Goal: Information Seeking & Learning: Learn about a topic

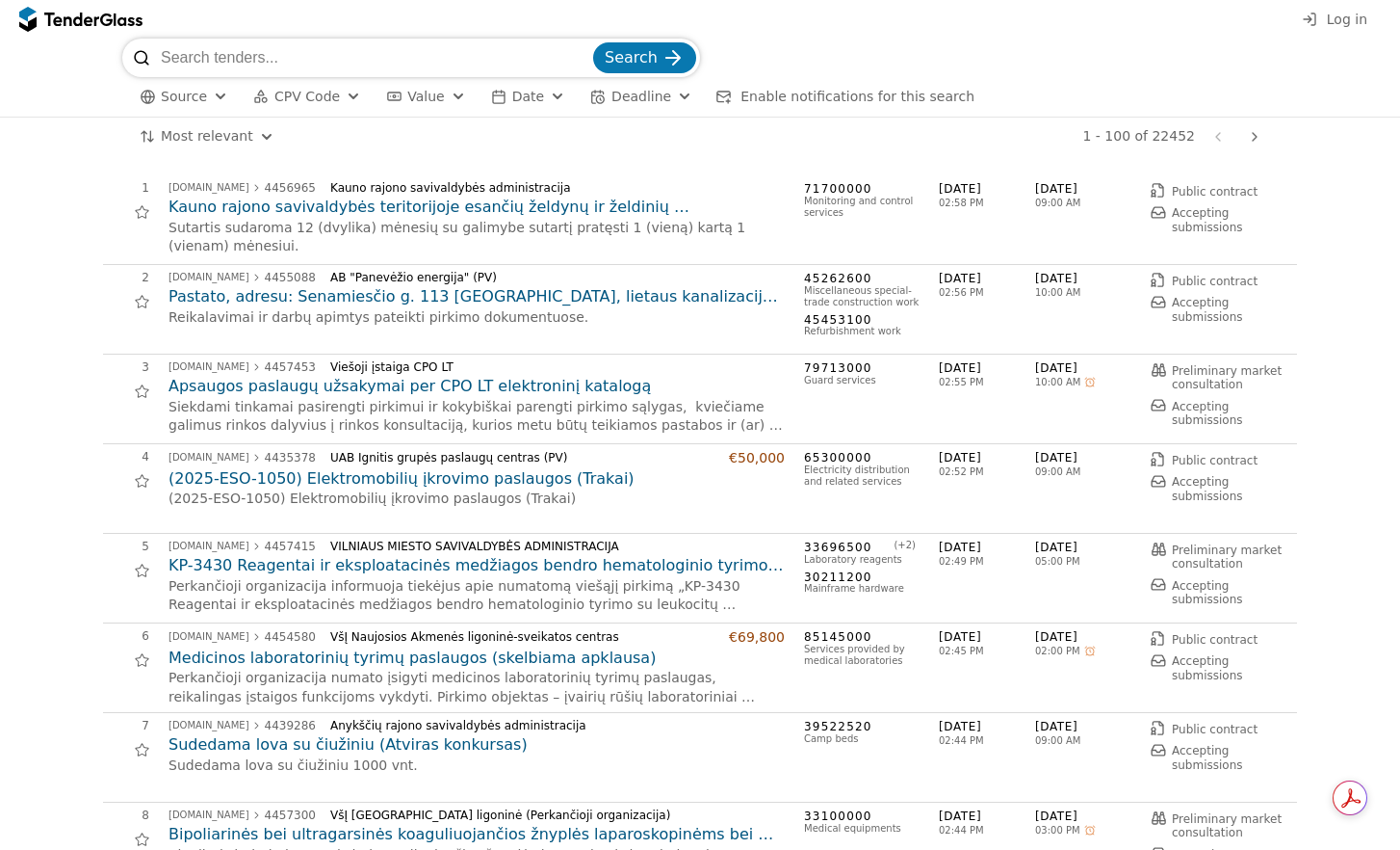
click at [290, 97] on span "CPV Code" at bounding box center [307, 97] width 66 height 15
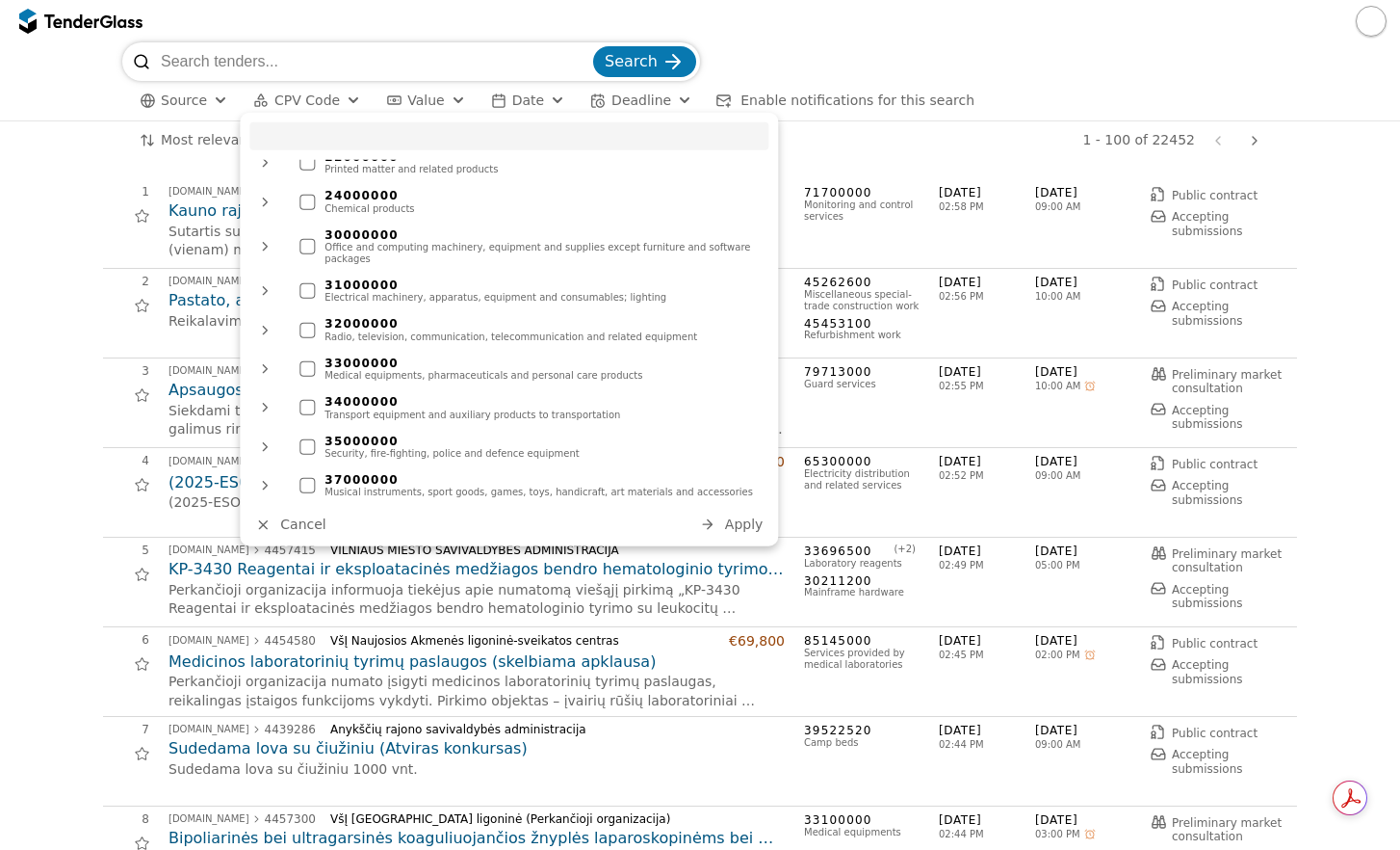
scroll to position [385, 0]
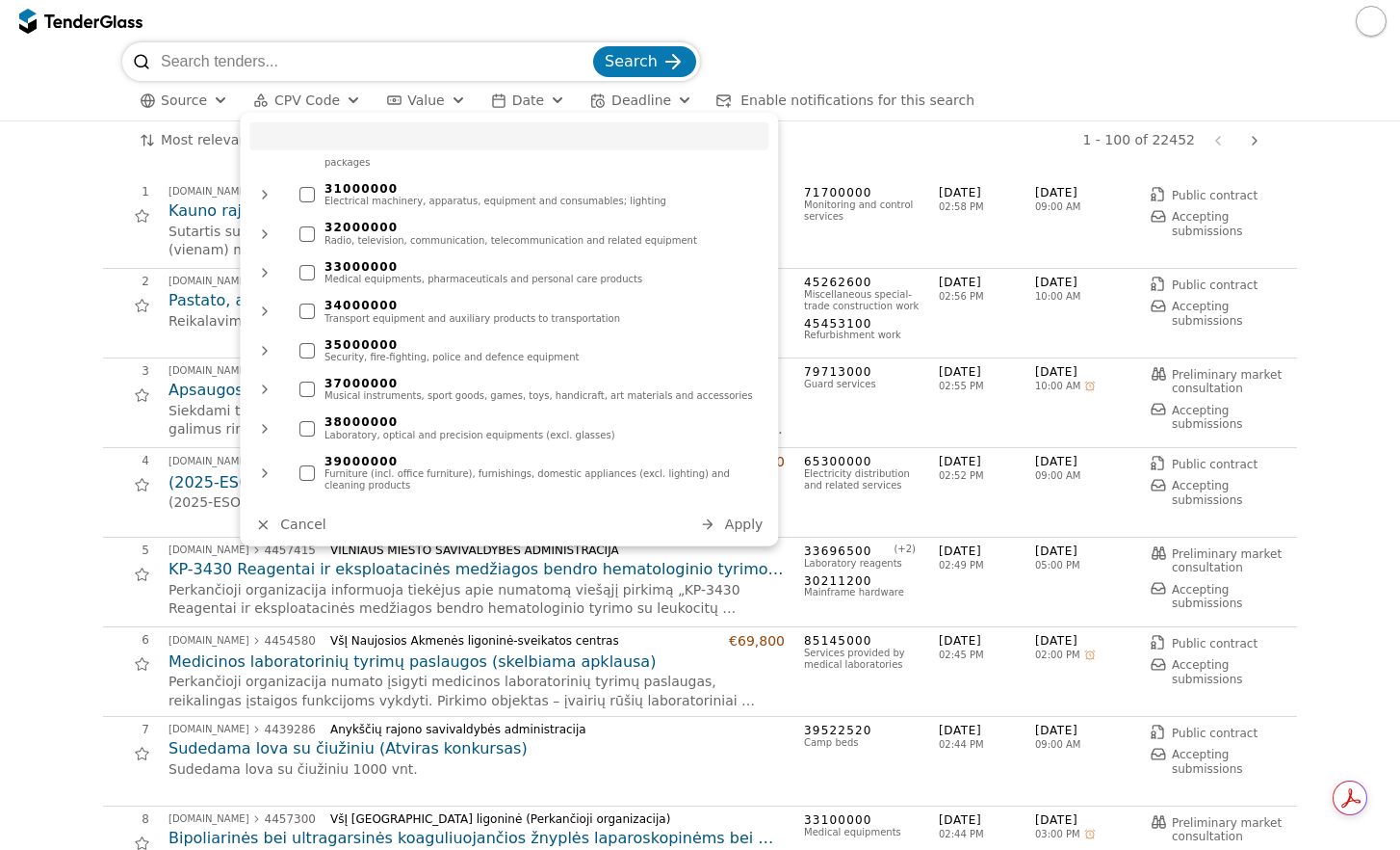
click at [306, 420] on div at bounding box center [307, 428] width 15 height 15
click at [736, 524] on span "Apply" at bounding box center [744, 524] width 39 height 15
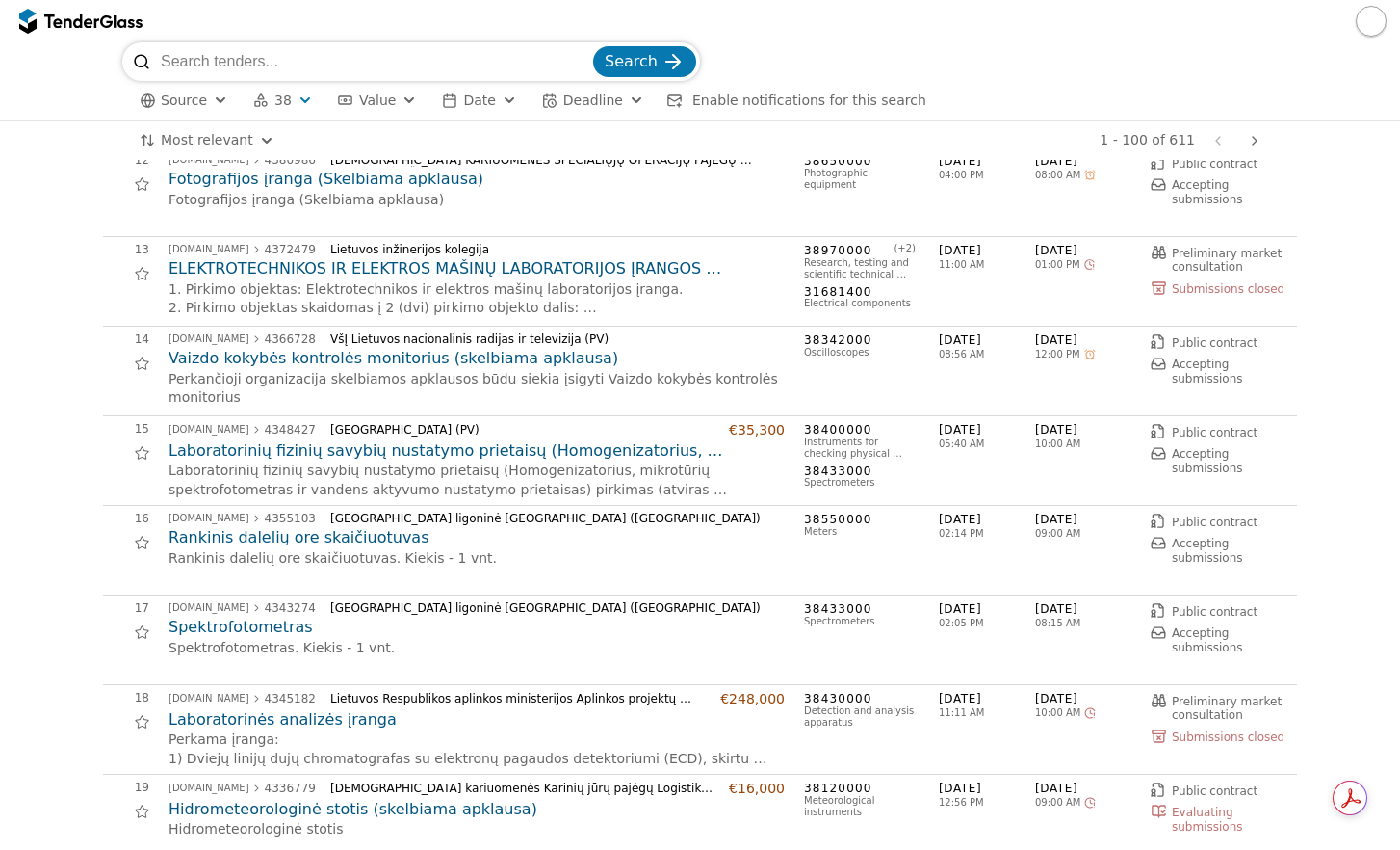
scroll to position [1156, 0]
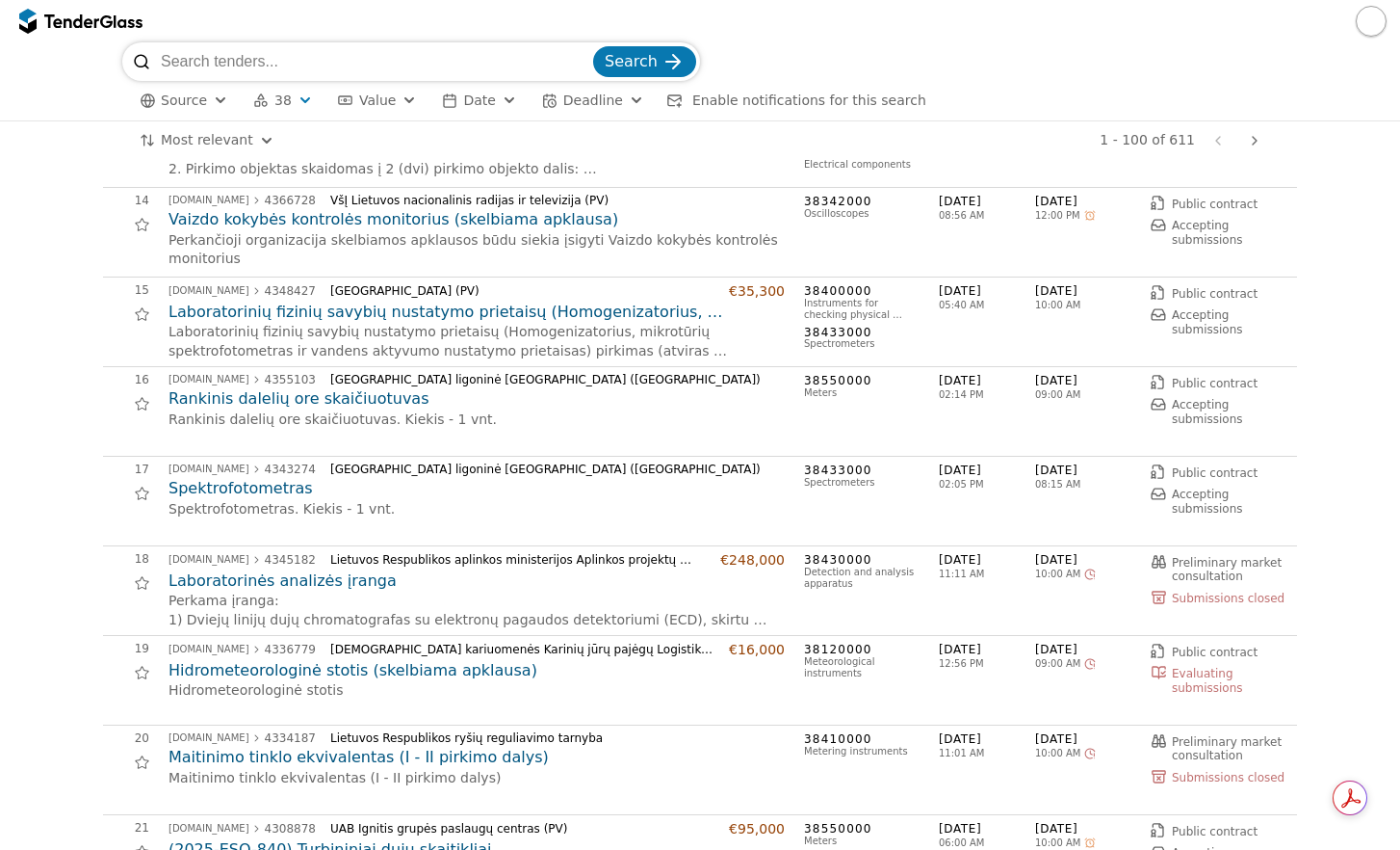
drag, startPoint x: 340, startPoint y: 576, endPoint x: 91, endPoint y: 582, distance: 249.1
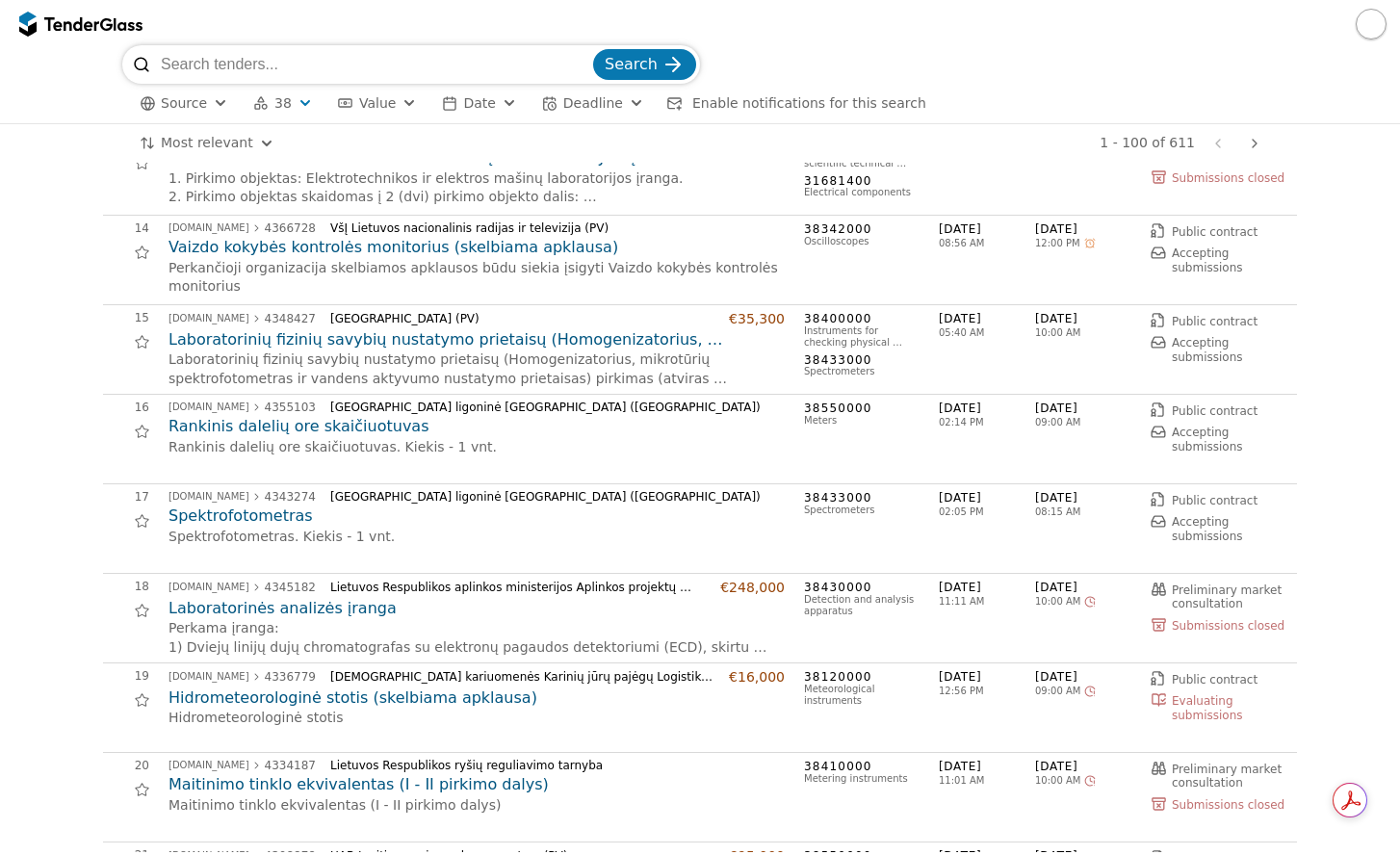
scroll to position [1059, 0]
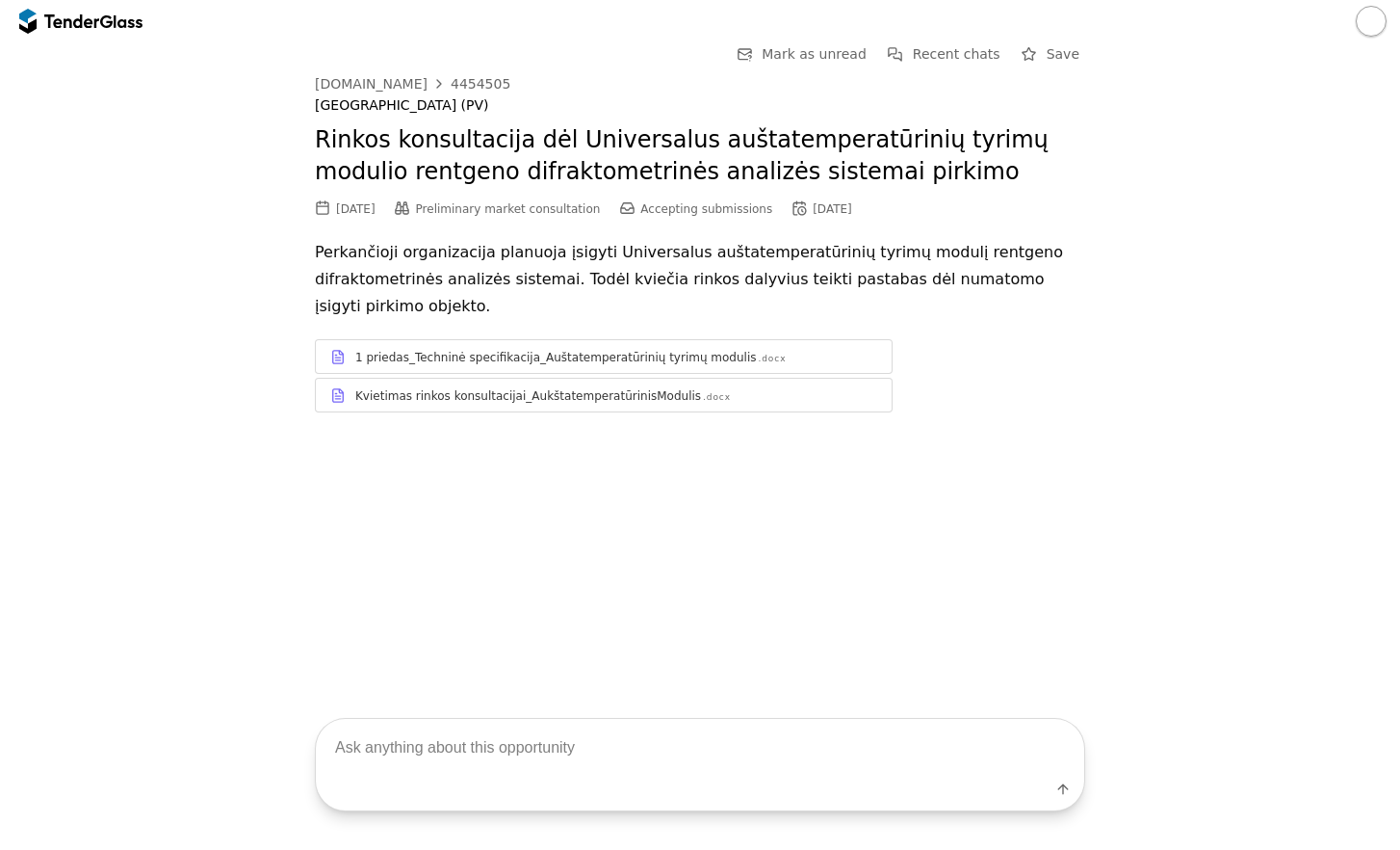
click at [686, 350] on div "1 priedas_Techninė specifikacija_Auštatemperatūrinių tyrimų modulis" at bounding box center [556, 357] width 402 height 15
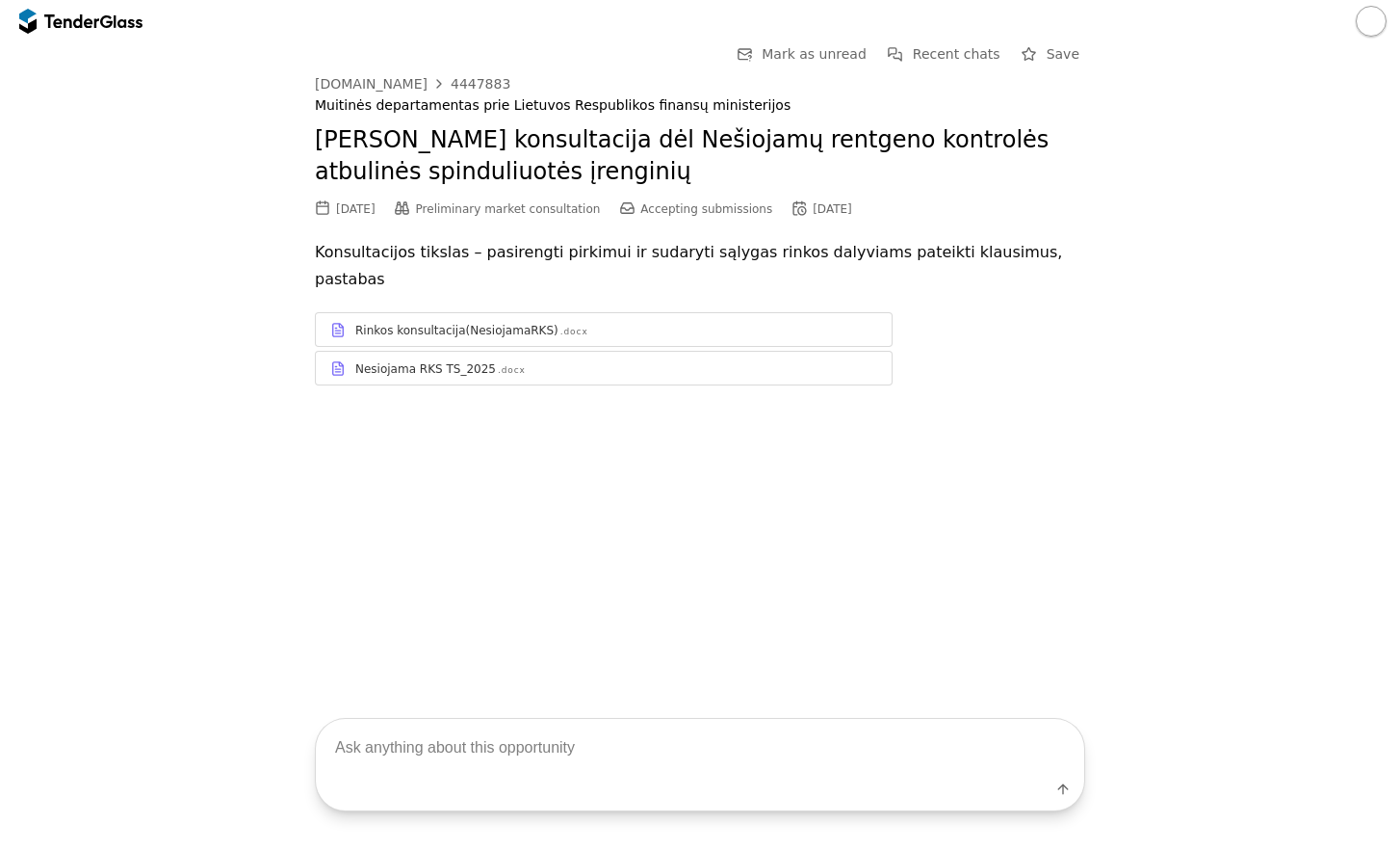
click at [412, 361] on div "Nesiojama RKS TS_2025" at bounding box center [426, 369] width 141 height 15
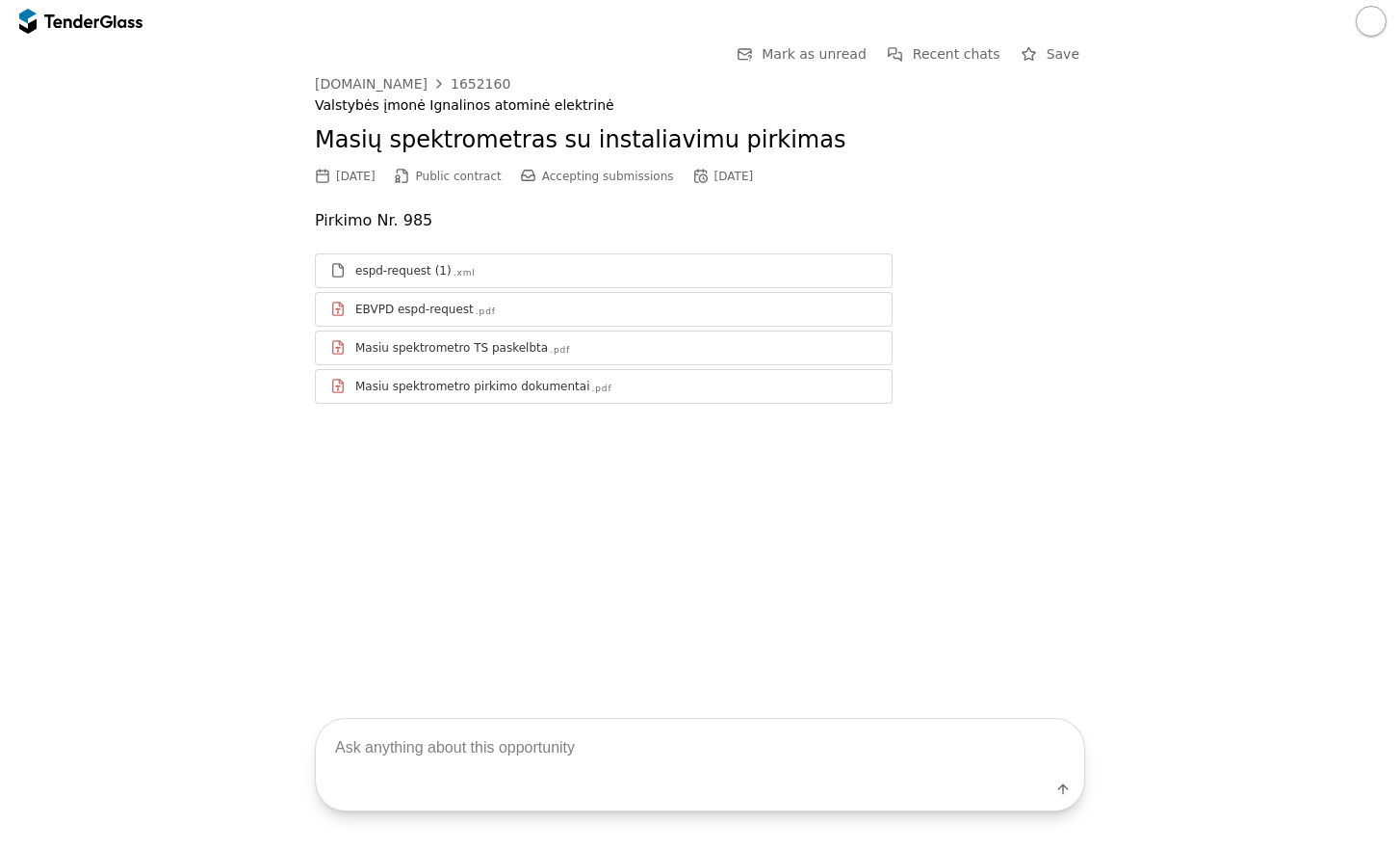
click at [445, 354] on div "Masiu spektrometro TS paskelbta" at bounding box center [452, 348] width 193 height 15
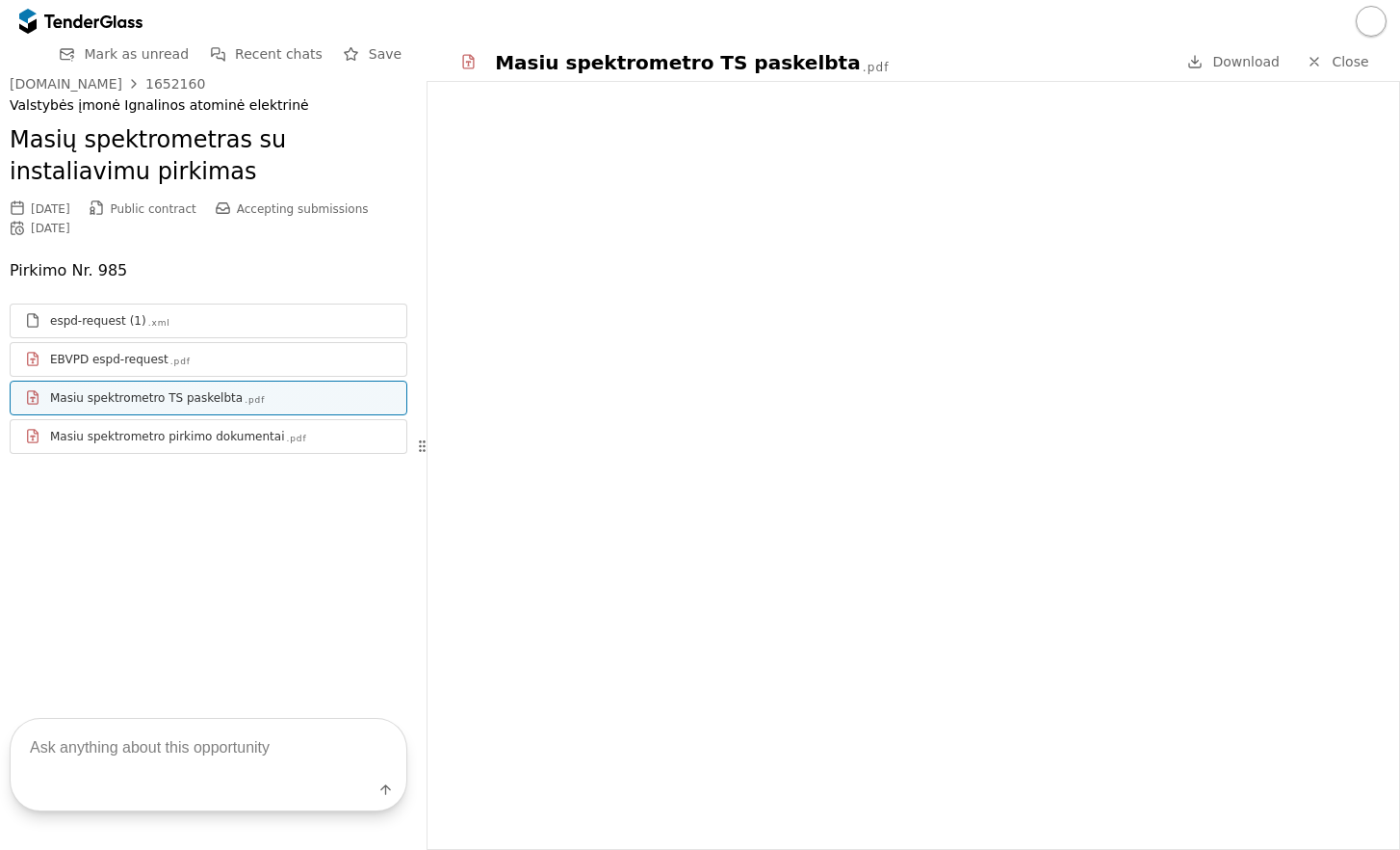
click at [1360, 65] on span "Close" at bounding box center [1351, 62] width 37 height 15
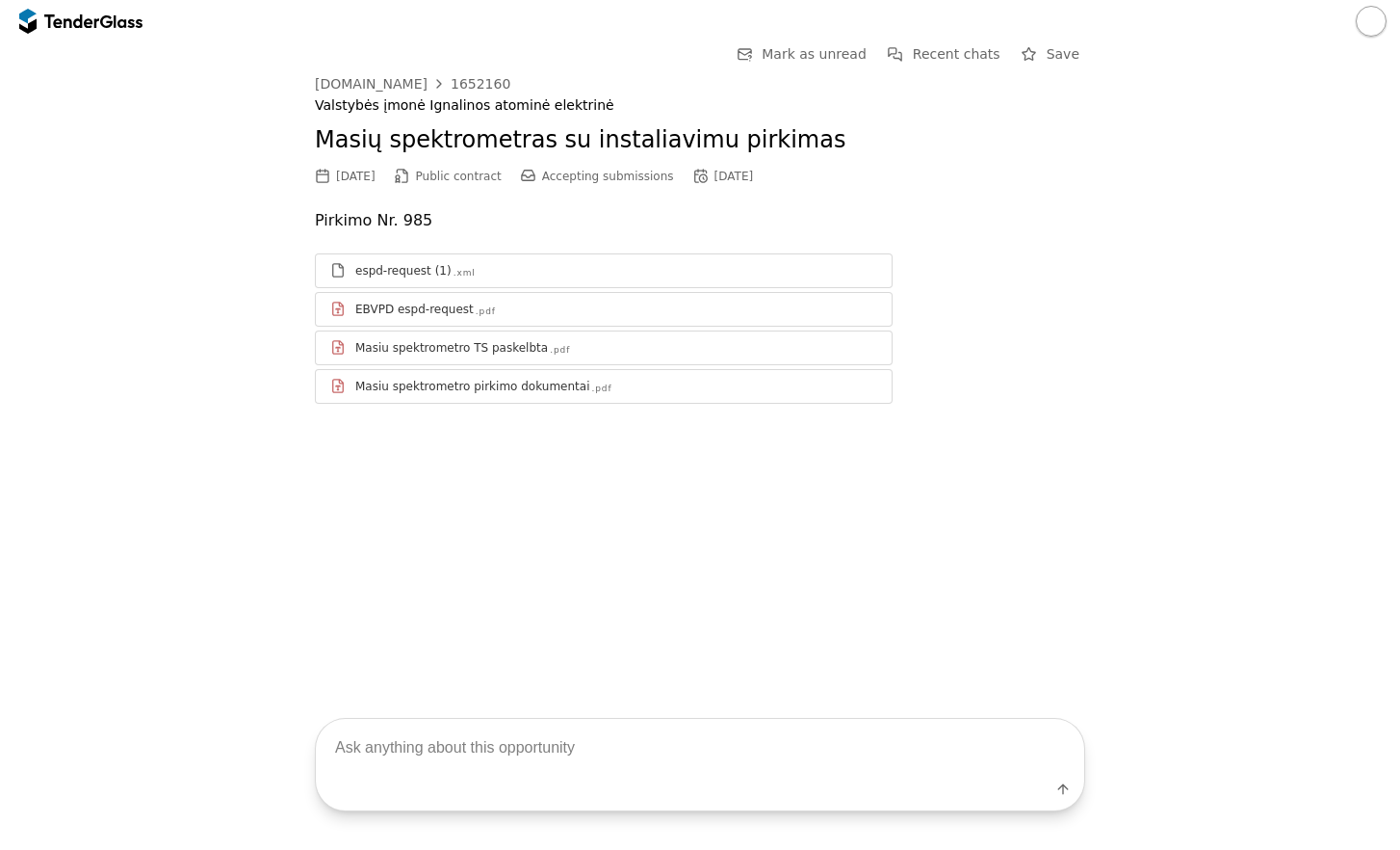
click at [1050, 241] on div "espd-request (1) .xml EBVPD espd-request .pdf Masiu spektrometro TS paskelbta .…" at bounding box center [700, 328] width 770 height 189
click at [483, 82] on div "1652160" at bounding box center [481, 84] width 60 height 14
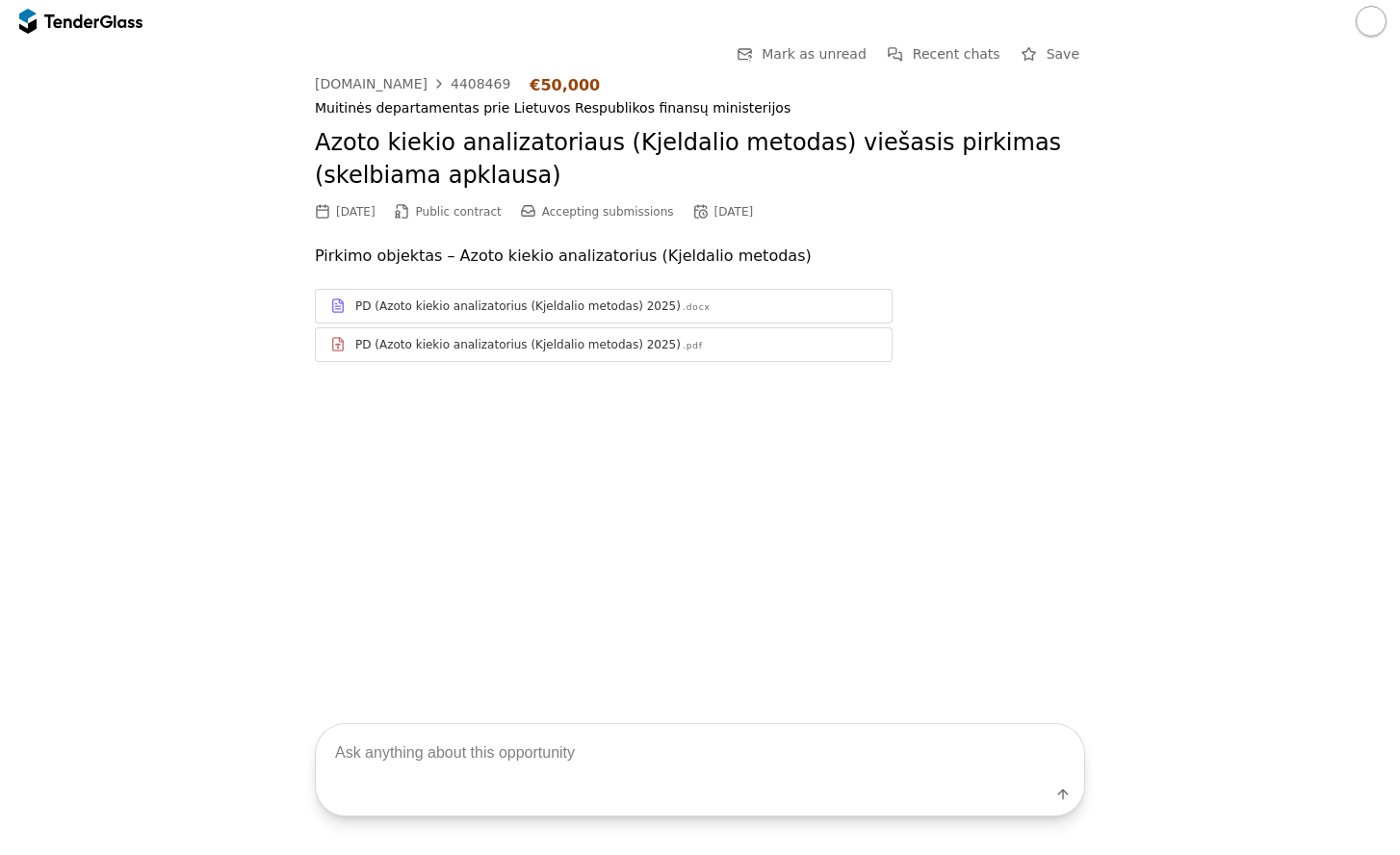
click at [457, 338] on div "PD (Azoto kiekio analizatorius (Kjeldalio metodas) 2025)" at bounding box center [518, 345] width 325 height 15
